Goal: Transaction & Acquisition: Obtain resource

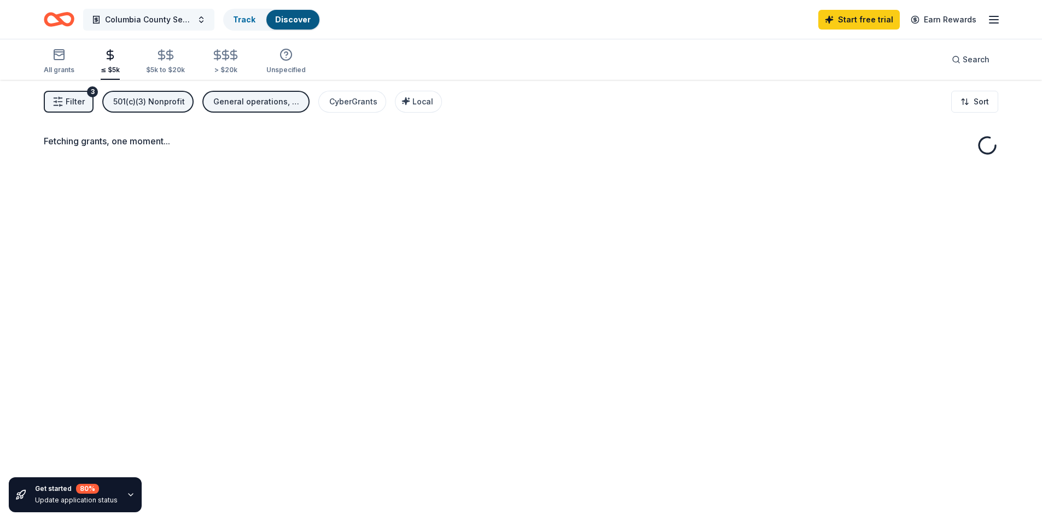
click at [166, 26] on button "Columbia County Senior Services Community Support" at bounding box center [148, 20] width 131 height 22
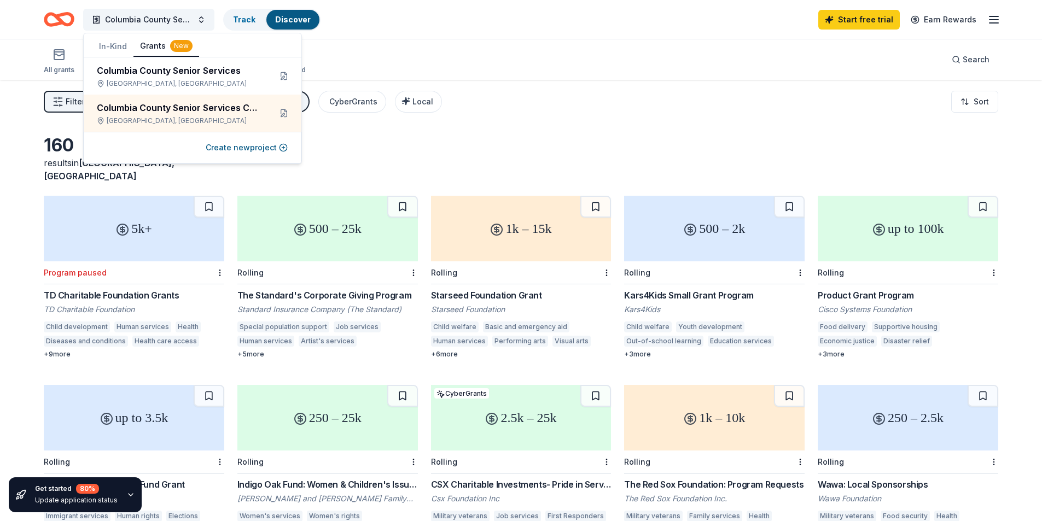
click at [116, 45] on button "In-Kind" at bounding box center [112, 47] width 41 height 20
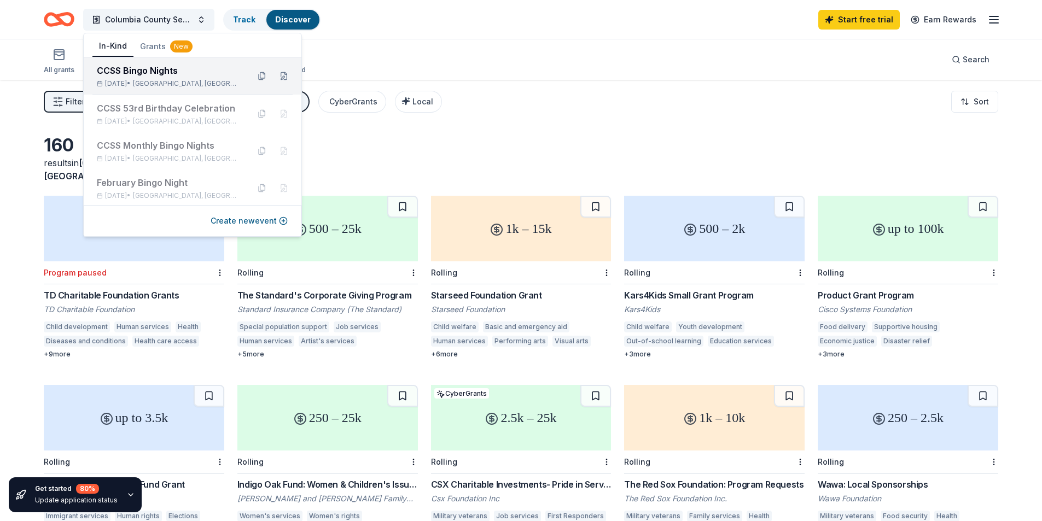
click at [144, 77] on div "CCSS Bingo Nights [DATE] • [GEOGRAPHIC_DATA], [GEOGRAPHIC_DATA]" at bounding box center [168, 76] width 143 height 24
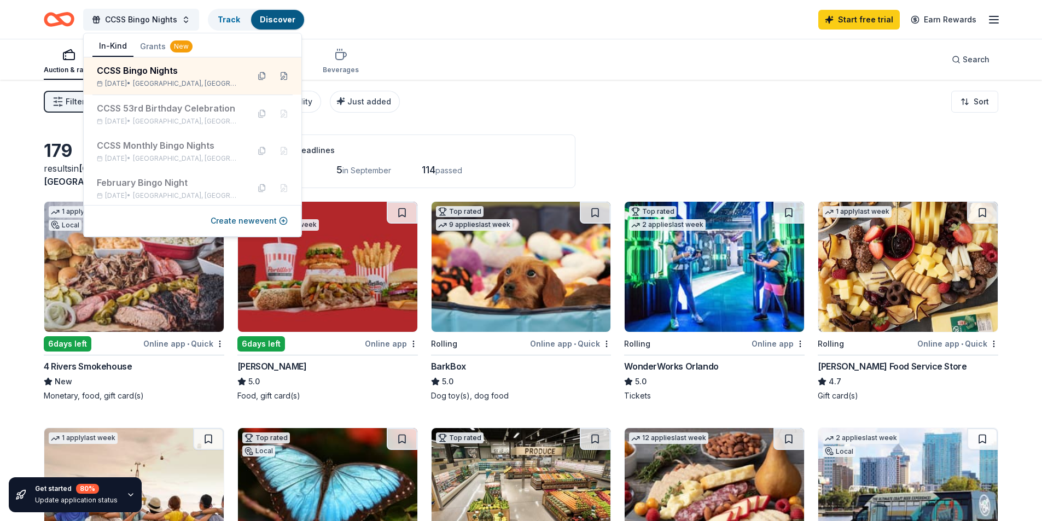
click at [695, 107] on div "Filter 2 Application methods Causes Eligibility Just added Sort" at bounding box center [521, 102] width 1042 height 44
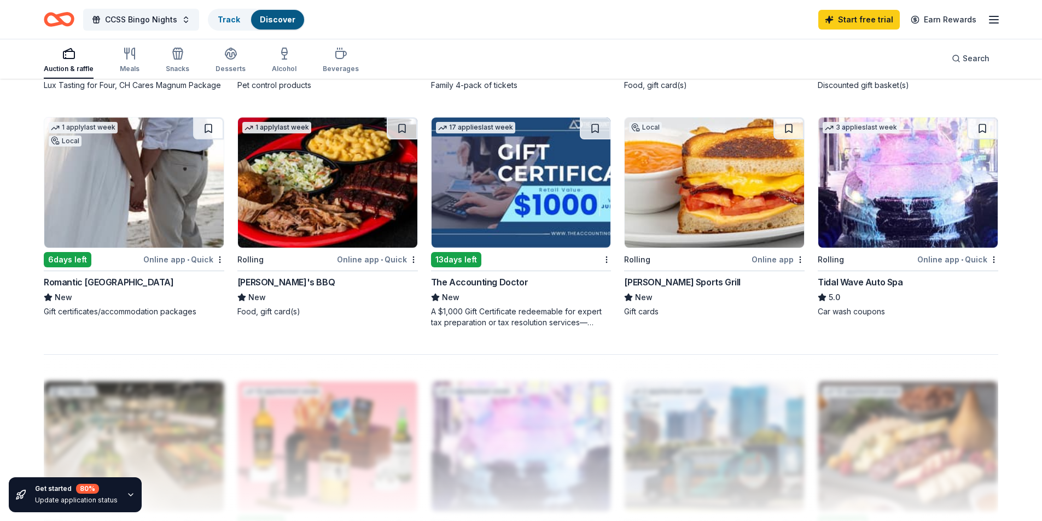
scroll to position [820, 0]
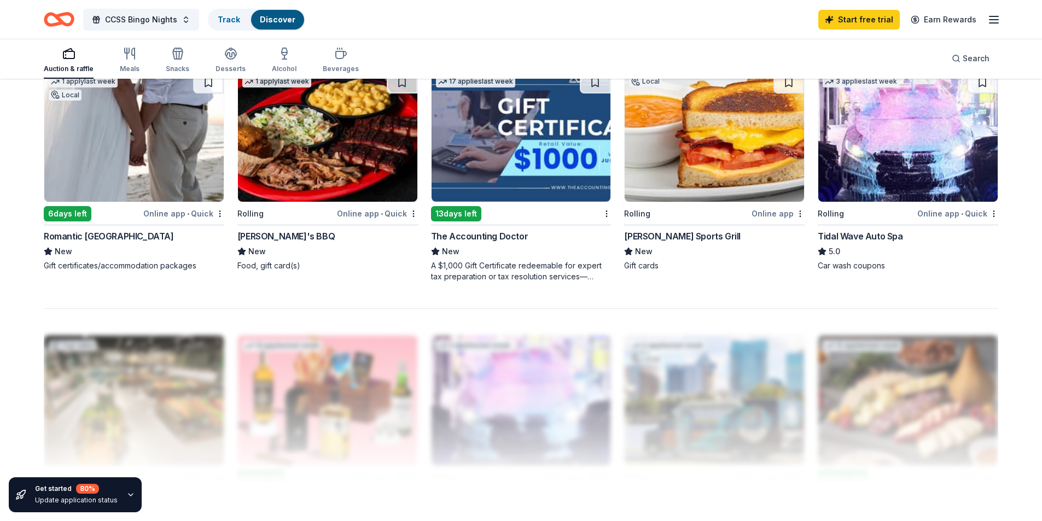
click at [312, 141] on img at bounding box center [327, 137] width 179 height 130
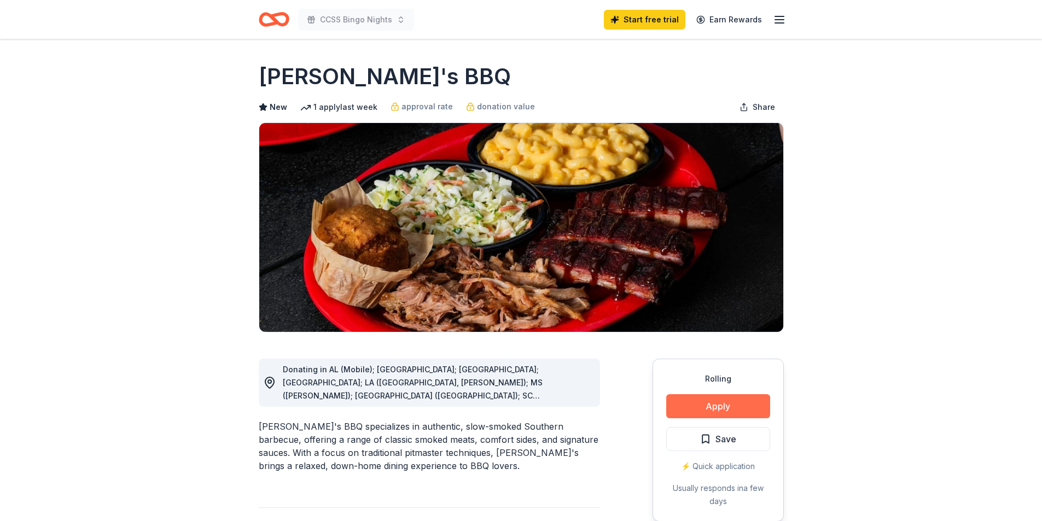
click at [675, 411] on button "Apply" at bounding box center [718, 406] width 104 height 24
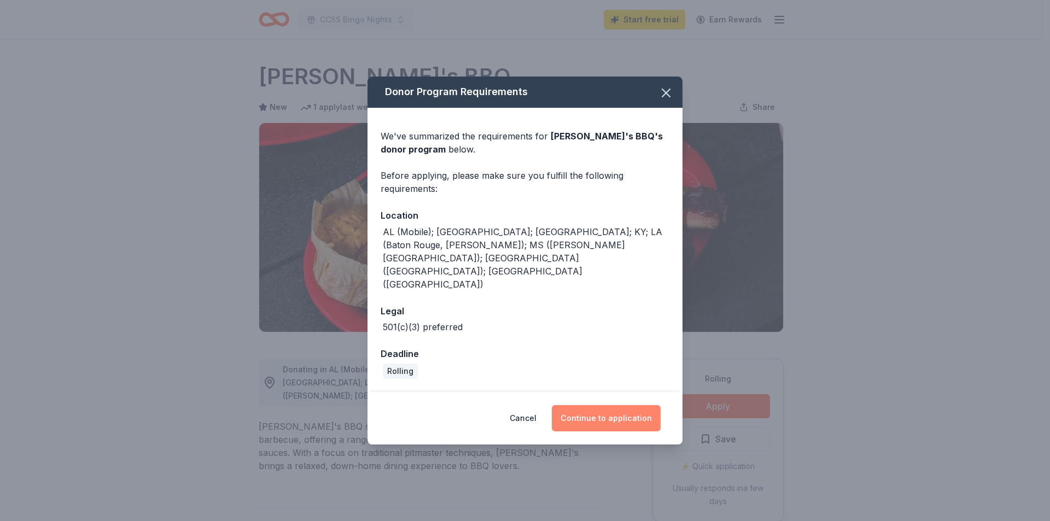
click at [604, 405] on button "Continue to application" at bounding box center [606, 418] width 109 height 26
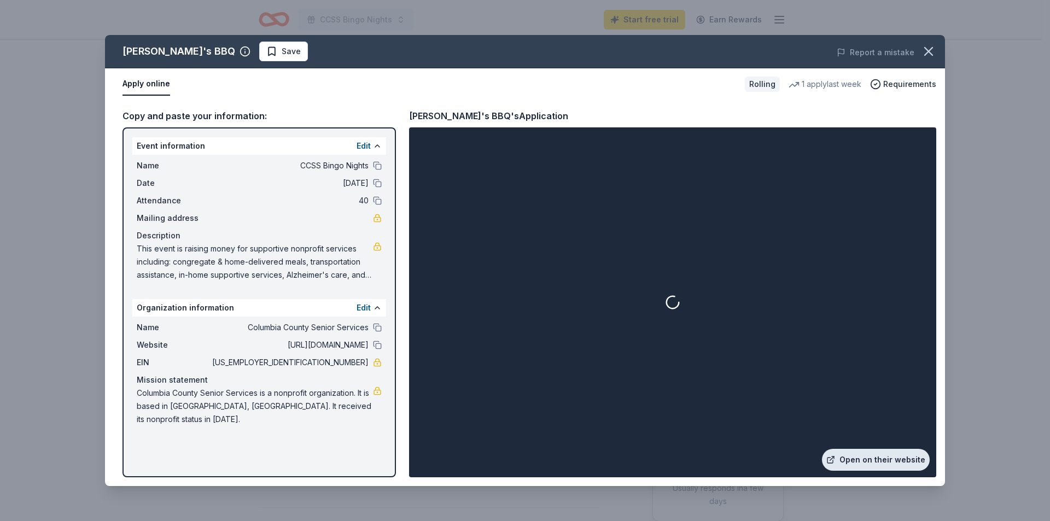
click at [866, 454] on link "Open on their website" at bounding box center [876, 460] width 108 height 22
